Goal: Find specific page/section: Find specific page/section

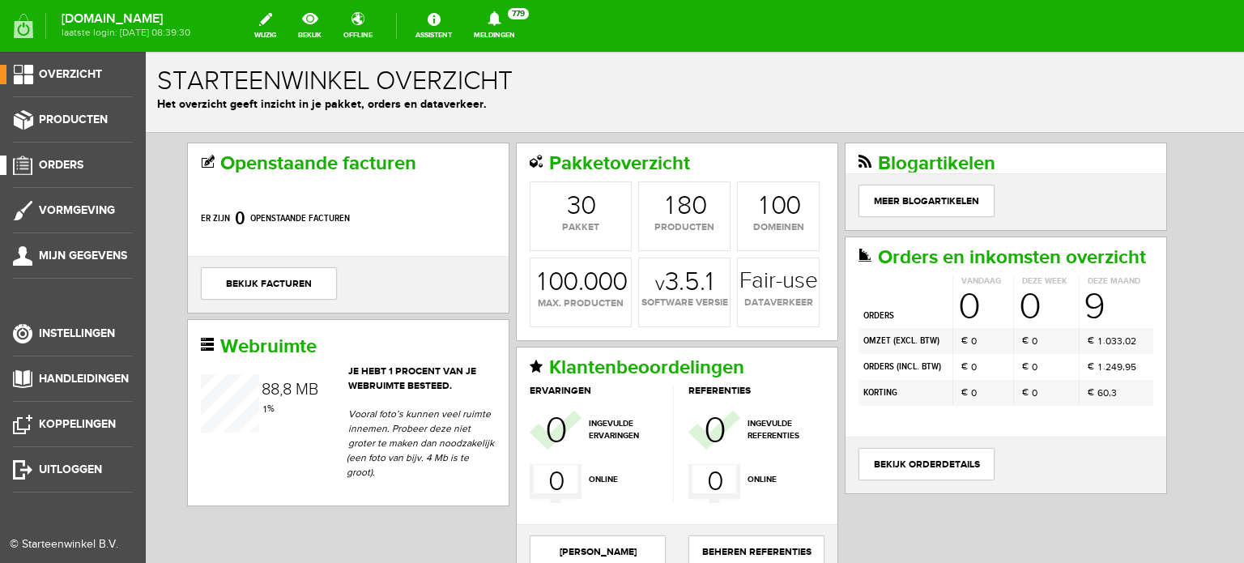
click at [60, 164] on span "Orders" at bounding box center [61, 165] width 45 height 14
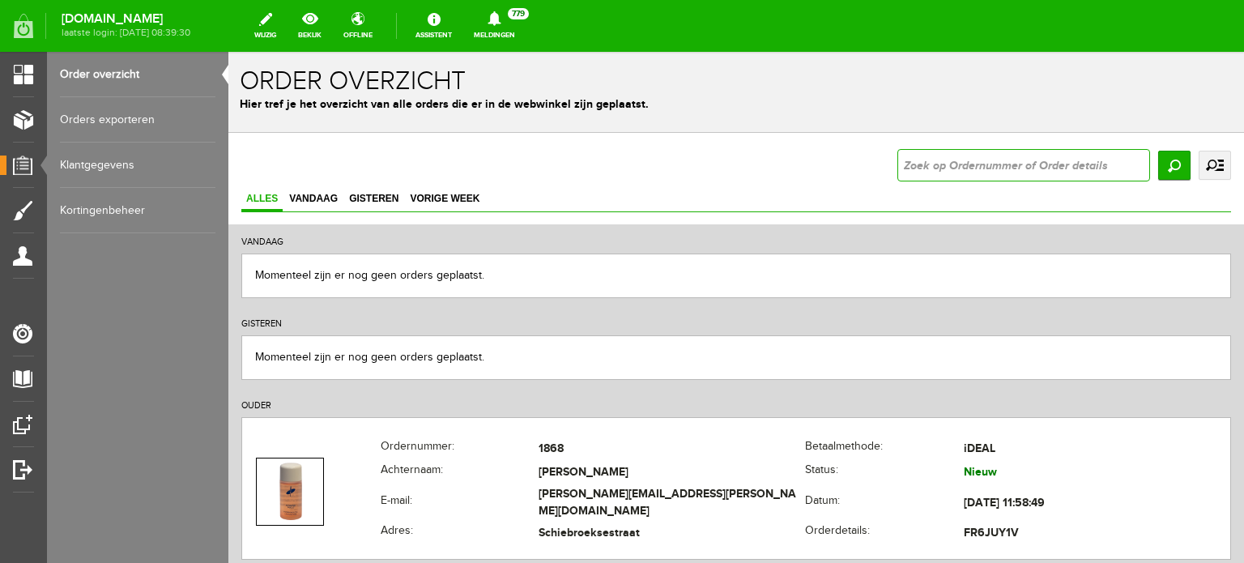
click at [898, 166] on input "text" at bounding box center [1024, 165] width 253 height 32
type input "slokker"
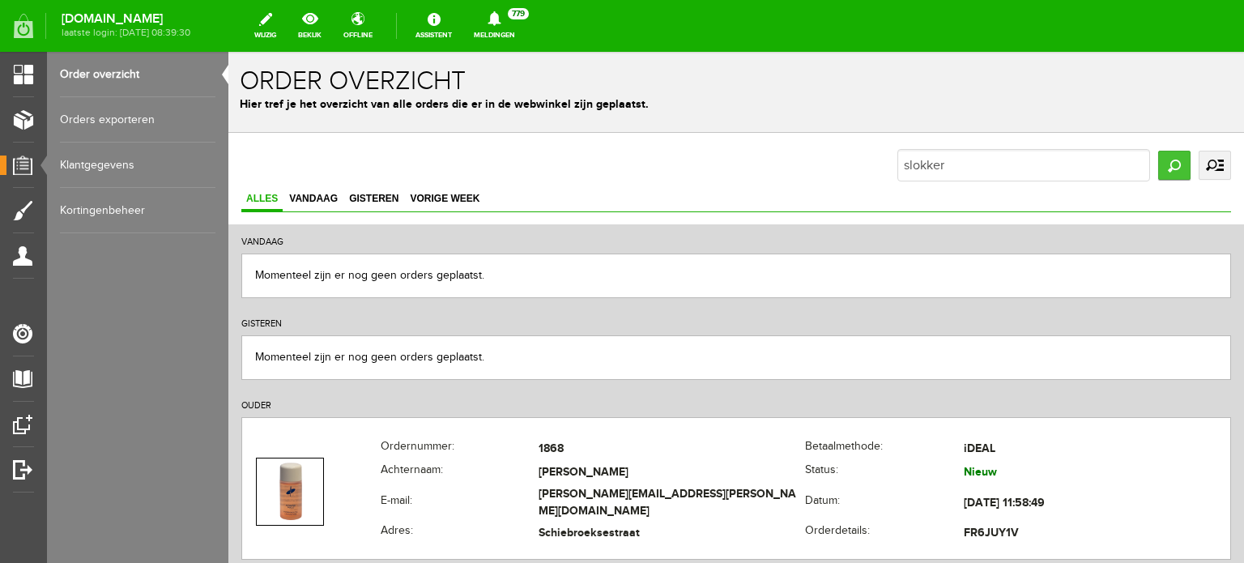
click at [1167, 171] on input "Zoeken" at bounding box center [1175, 165] width 32 height 29
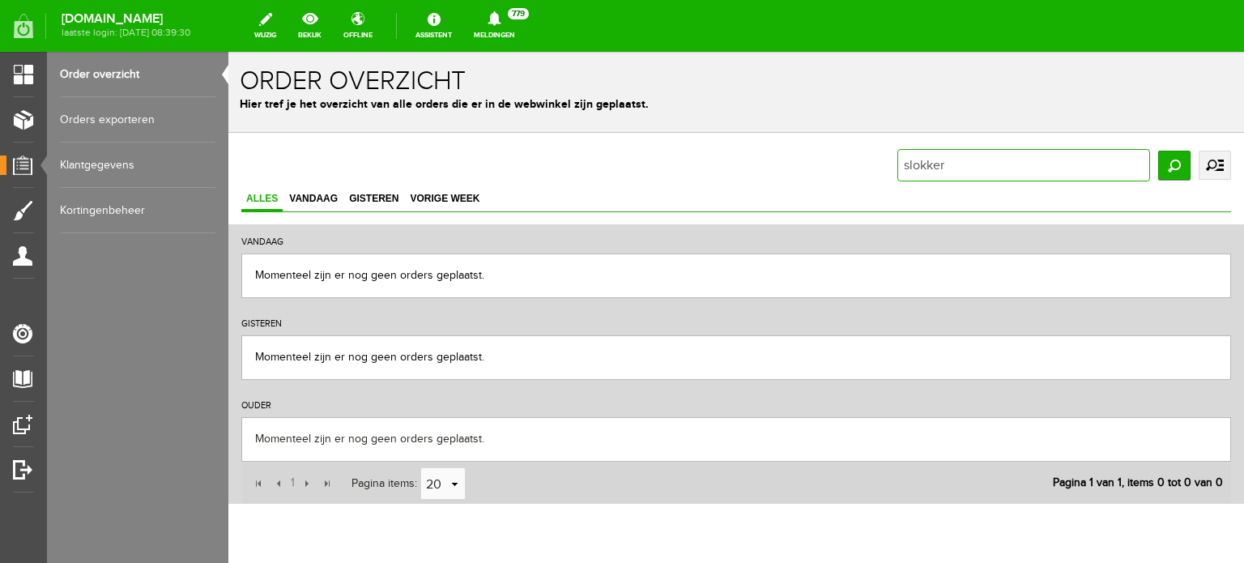
click at [898, 168] on input "slokker" at bounding box center [1024, 165] width 253 height 32
type input "[PERSON_NAME]"
click at [1160, 165] on input "Zoeken" at bounding box center [1175, 165] width 32 height 29
click at [967, 169] on input "[PERSON_NAME]" at bounding box center [1024, 165] width 253 height 32
type input "d"
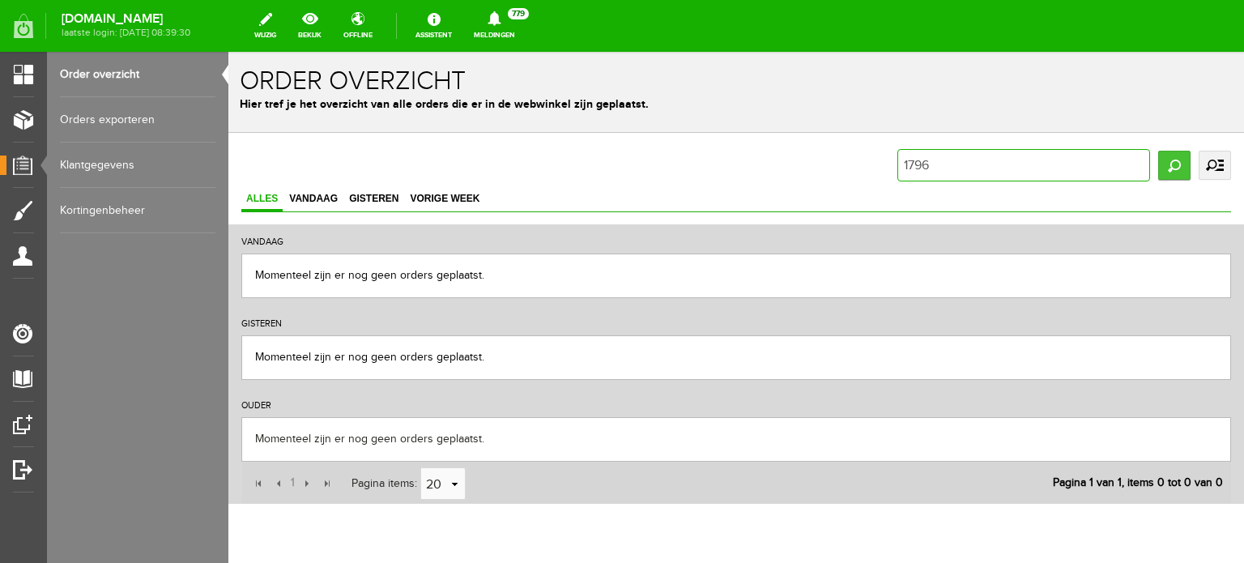
type input "1796"
click at [1159, 164] on input "Zoeken" at bounding box center [1175, 165] width 32 height 29
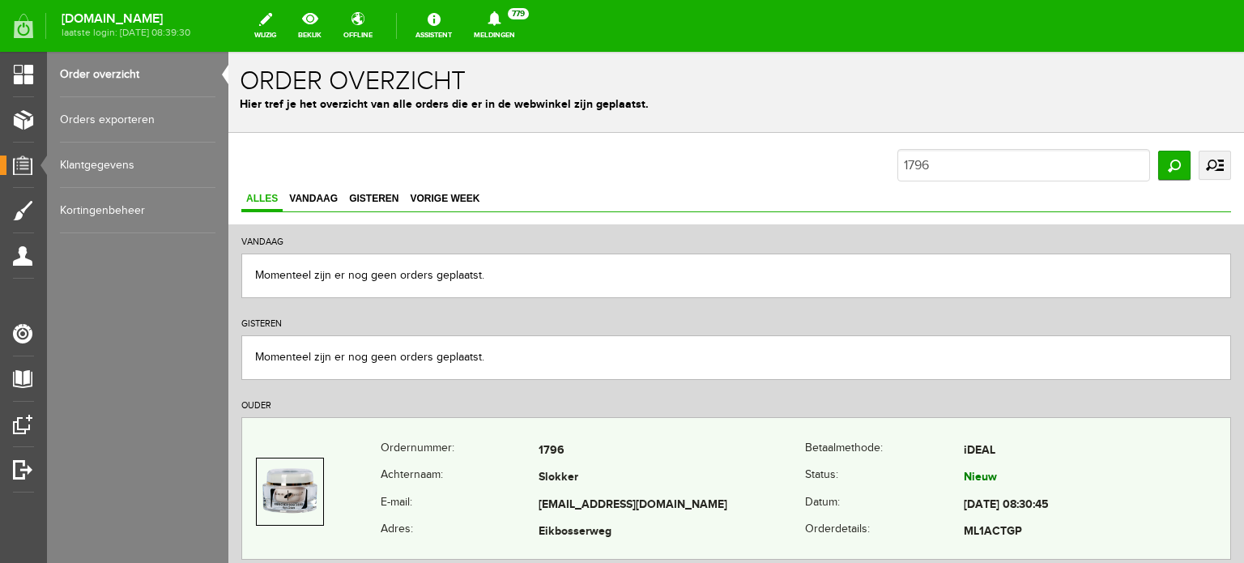
click at [579, 492] on td "[EMAIL_ADDRESS][DOMAIN_NAME]" at bounding box center [672, 506] width 267 height 28
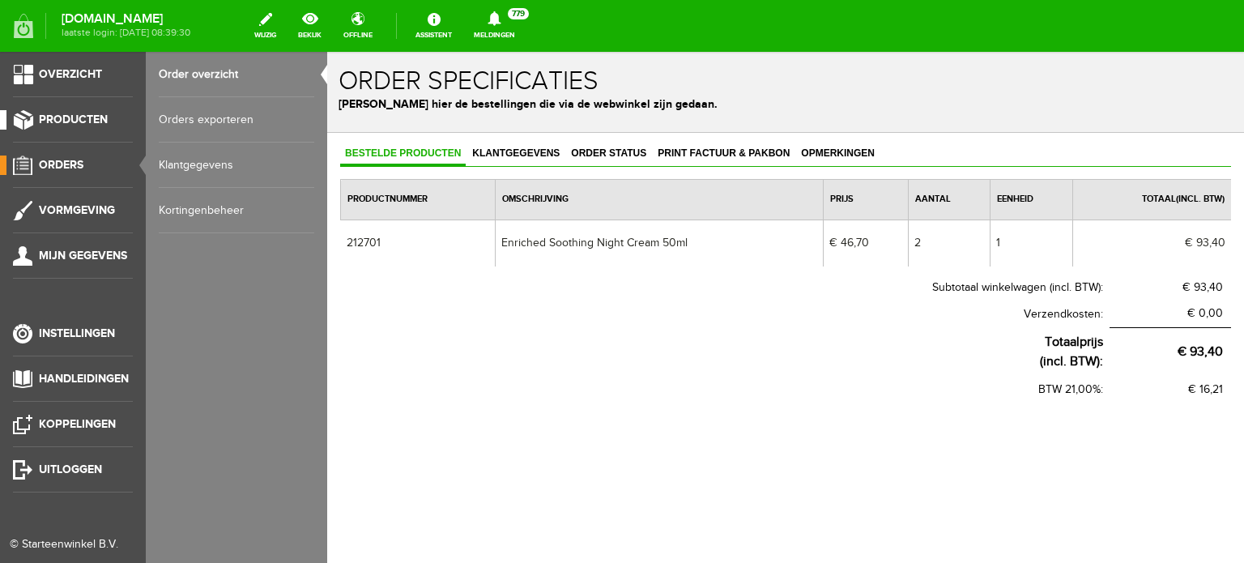
click at [85, 115] on span "Producten" at bounding box center [73, 120] width 69 height 14
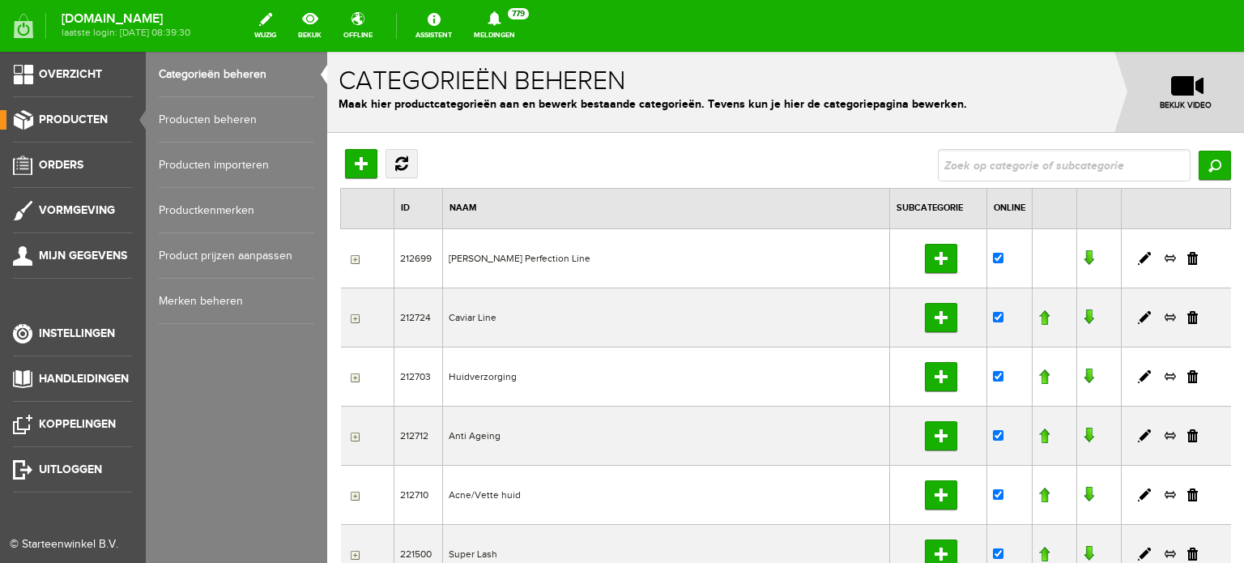
click at [236, 118] on link "Producten beheren" at bounding box center [237, 119] width 156 height 45
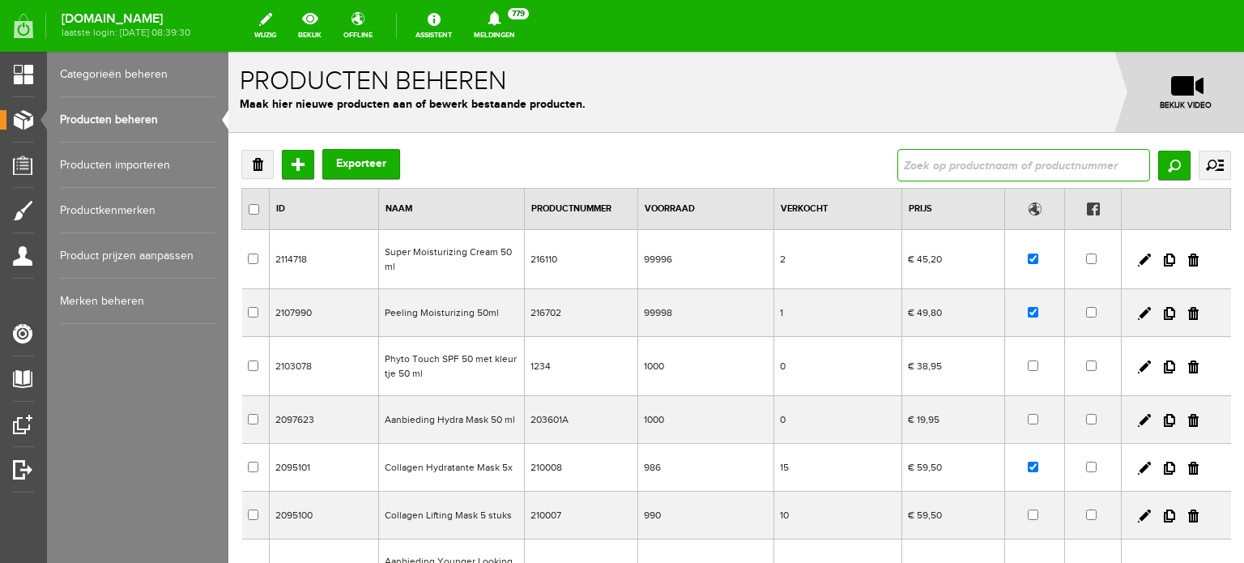
click at [903, 160] on input "text" at bounding box center [1024, 165] width 253 height 32
type input "enriched soothing night cream"
click at [1160, 161] on input "Zoeken" at bounding box center [1175, 165] width 32 height 29
